Goal: Task Accomplishment & Management: Manage account settings

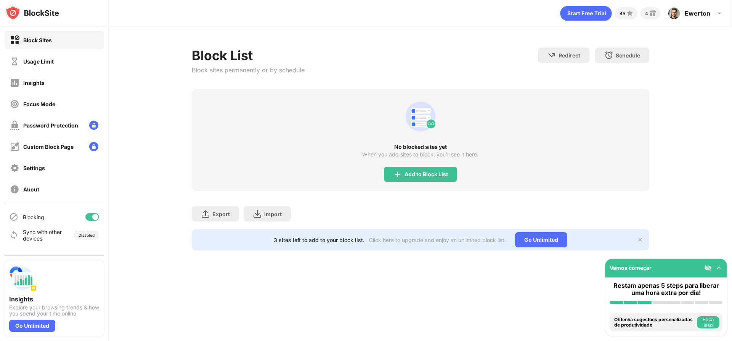
click at [548, 290] on div "45 4 Ewerton [PERSON_NAME] View Account Insights Premium Rewards Settings Suppo…" at bounding box center [420, 170] width 623 height 341
click at [425, 173] on div "Add to Block List" at bounding box center [425, 175] width 43 height 6
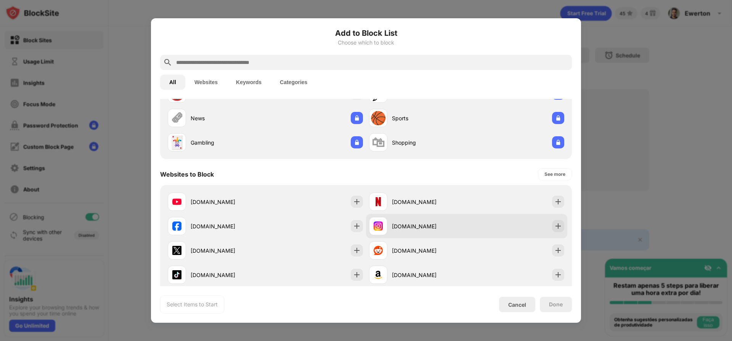
scroll to position [44, 0]
click at [554, 224] on img at bounding box center [558, 226] width 8 height 8
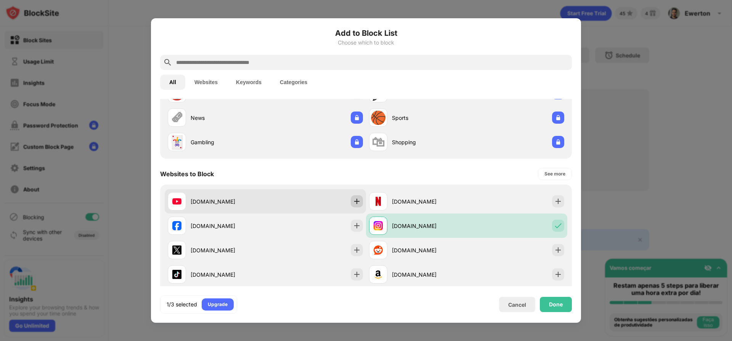
click at [353, 200] on img at bounding box center [357, 202] width 8 height 8
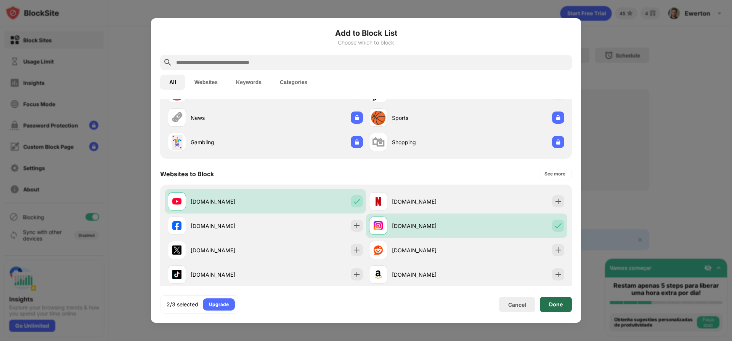
click at [551, 305] on div "Done" at bounding box center [556, 305] width 14 height 6
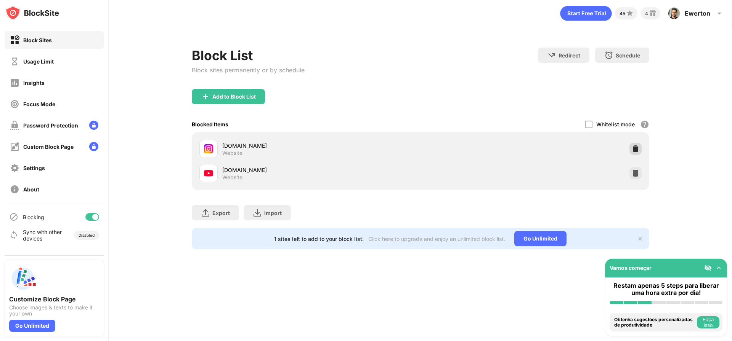
click at [638, 145] on img at bounding box center [636, 149] width 8 height 8
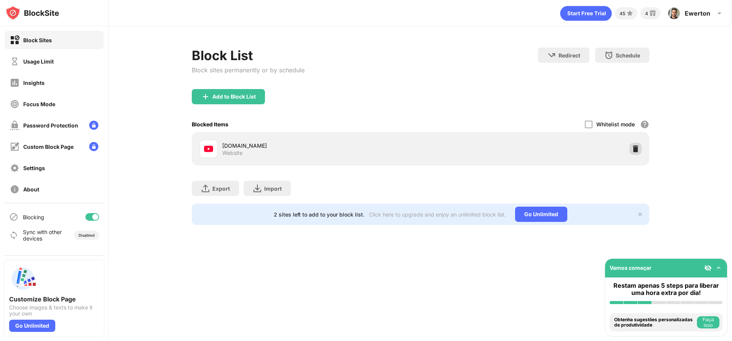
click at [637, 147] on img at bounding box center [636, 149] width 8 height 8
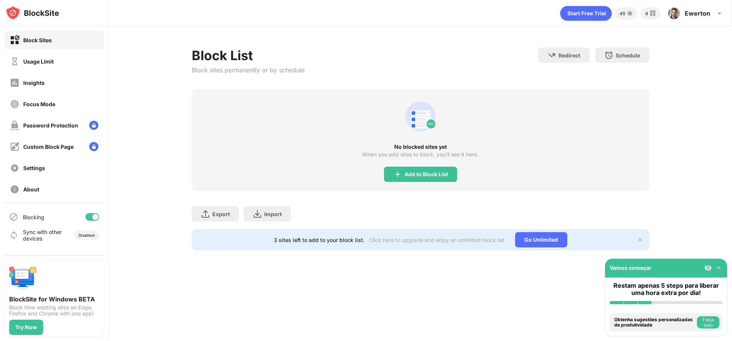
click at [43, 41] on div "Block Sites" at bounding box center [37, 40] width 29 height 6
click at [433, 177] on div "Add to Block List" at bounding box center [425, 175] width 43 height 6
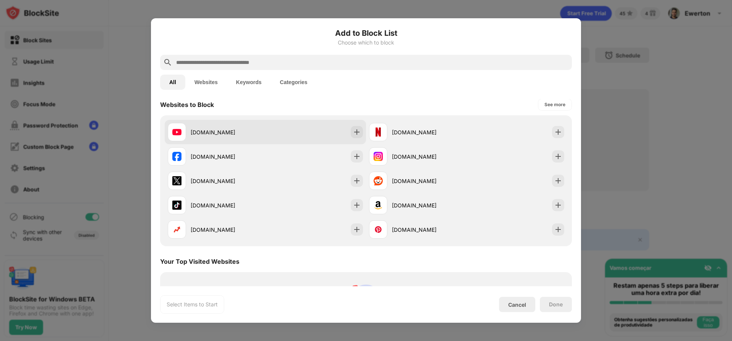
scroll to position [106, 0]
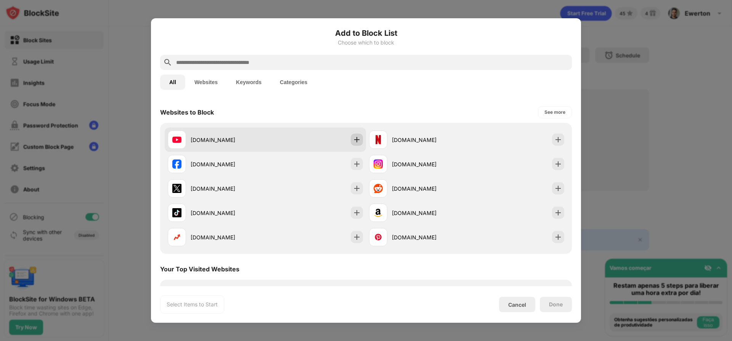
click at [353, 139] on img at bounding box center [357, 140] width 8 height 8
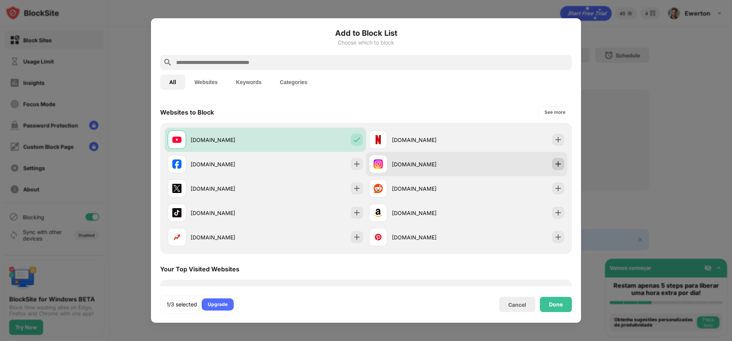
click at [554, 163] on img at bounding box center [558, 164] width 8 height 8
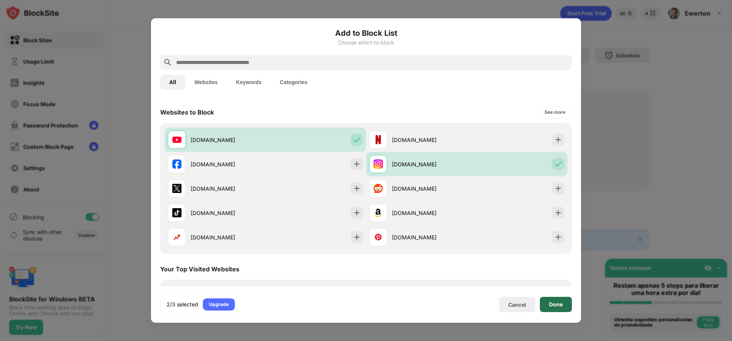
click at [560, 305] on div "Done" at bounding box center [556, 305] width 14 height 6
